Goal: Task Accomplishment & Management: Use online tool/utility

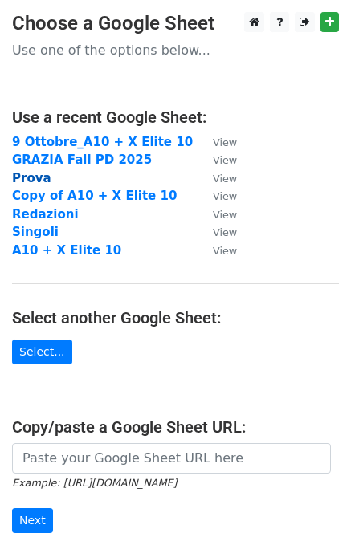
click at [26, 181] on strong "Prova" at bounding box center [31, 178] width 39 height 14
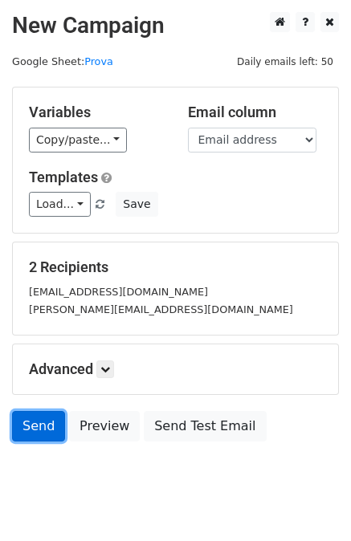
click at [48, 425] on link "Send" at bounding box center [38, 426] width 53 height 31
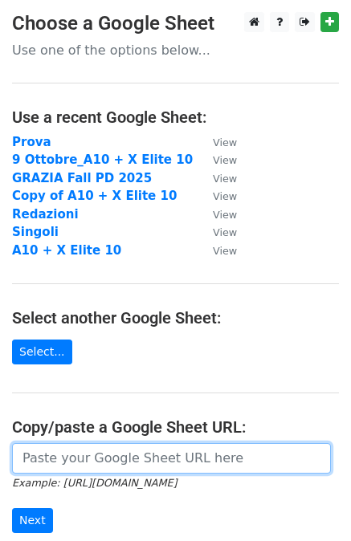
click at [51, 457] on input "url" at bounding box center [171, 458] width 319 height 31
paste input "https://docs.google.com/spreadsheets/d/1BxzP3Zd5bsfli8M1le9YY6P2d8b9LW_lYg1RQkt…"
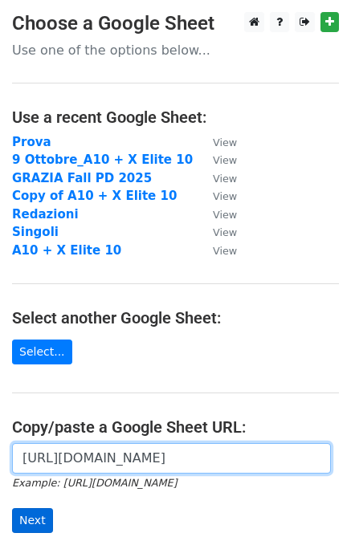
type input "https://docs.google.com/spreadsheets/d/1BxzP3Zd5bsfli8M1le9YY6P2d8b9LW_lYg1RQkt…"
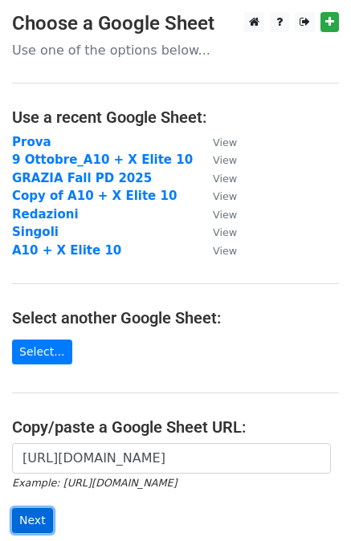
scroll to position [0, 0]
click at [35, 518] on input "Next" at bounding box center [32, 520] width 41 height 25
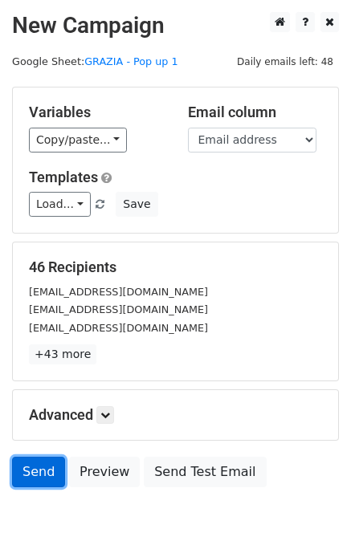
click at [35, 467] on link "Send" at bounding box center [38, 472] width 53 height 31
